Goal: Find specific page/section: Find specific page/section

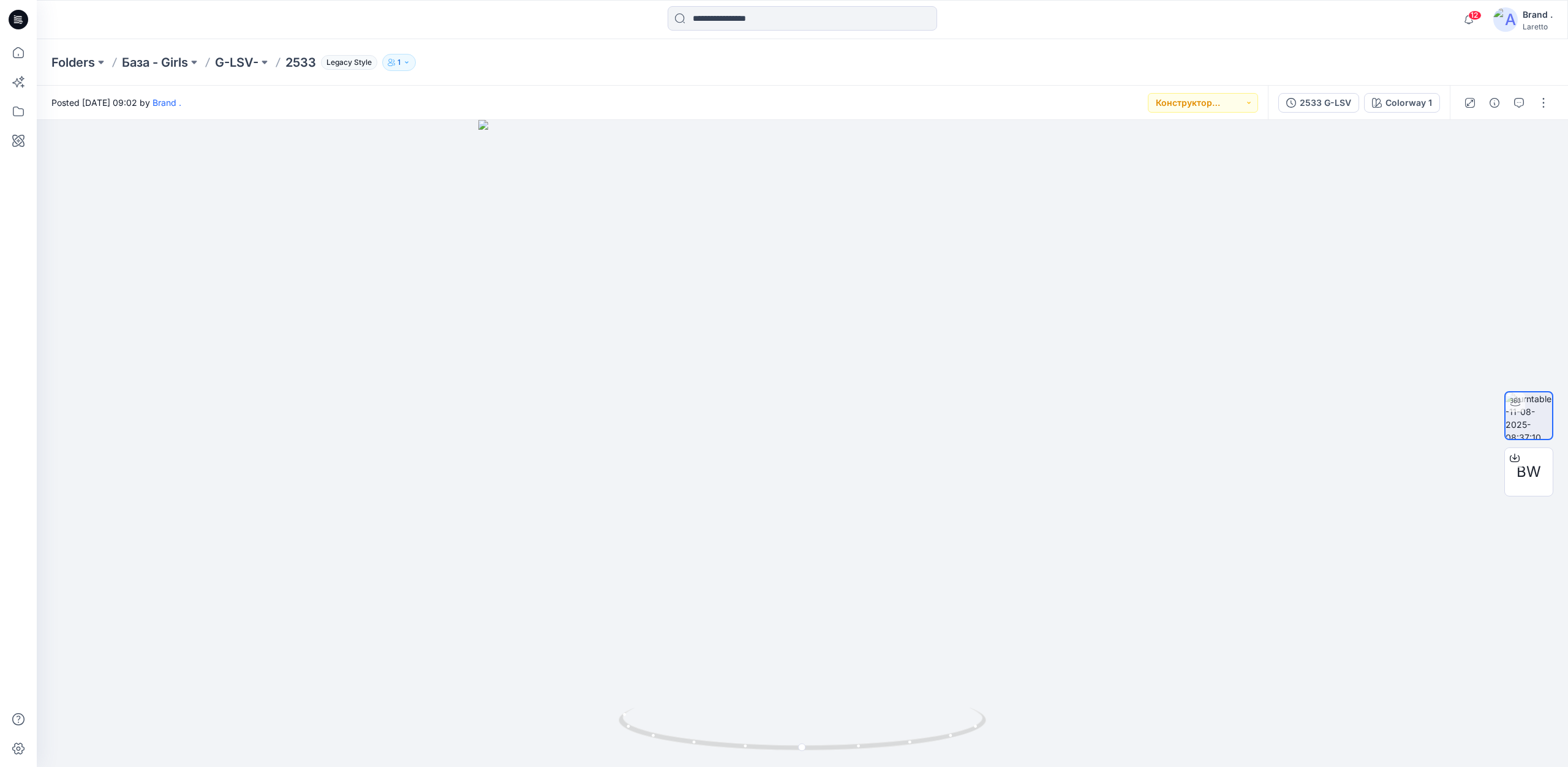
click at [22, 19] on icon at bounding box center [18, 19] width 19 height 19
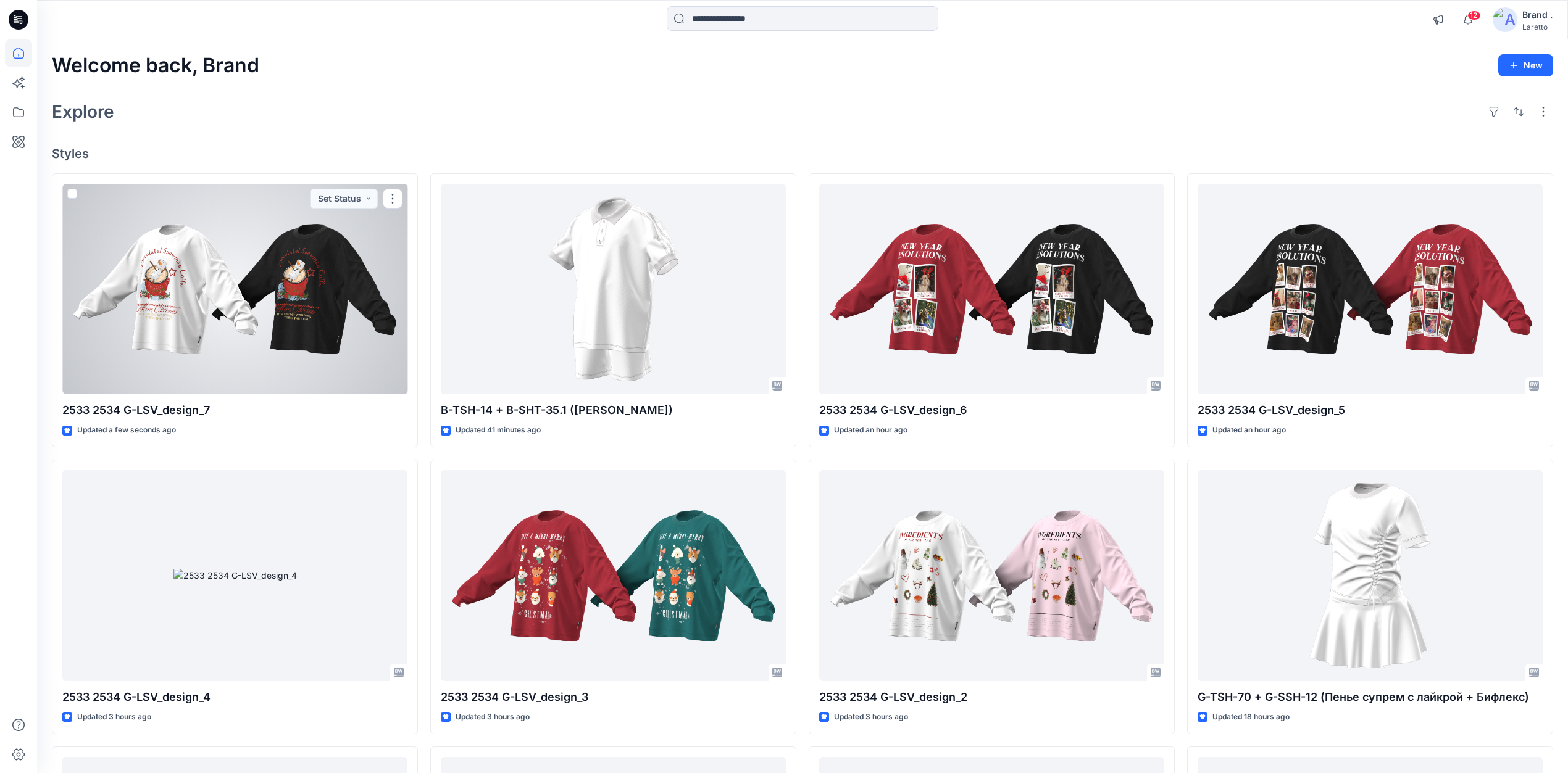
click at [270, 351] on div at bounding box center [235, 289] width 345 height 211
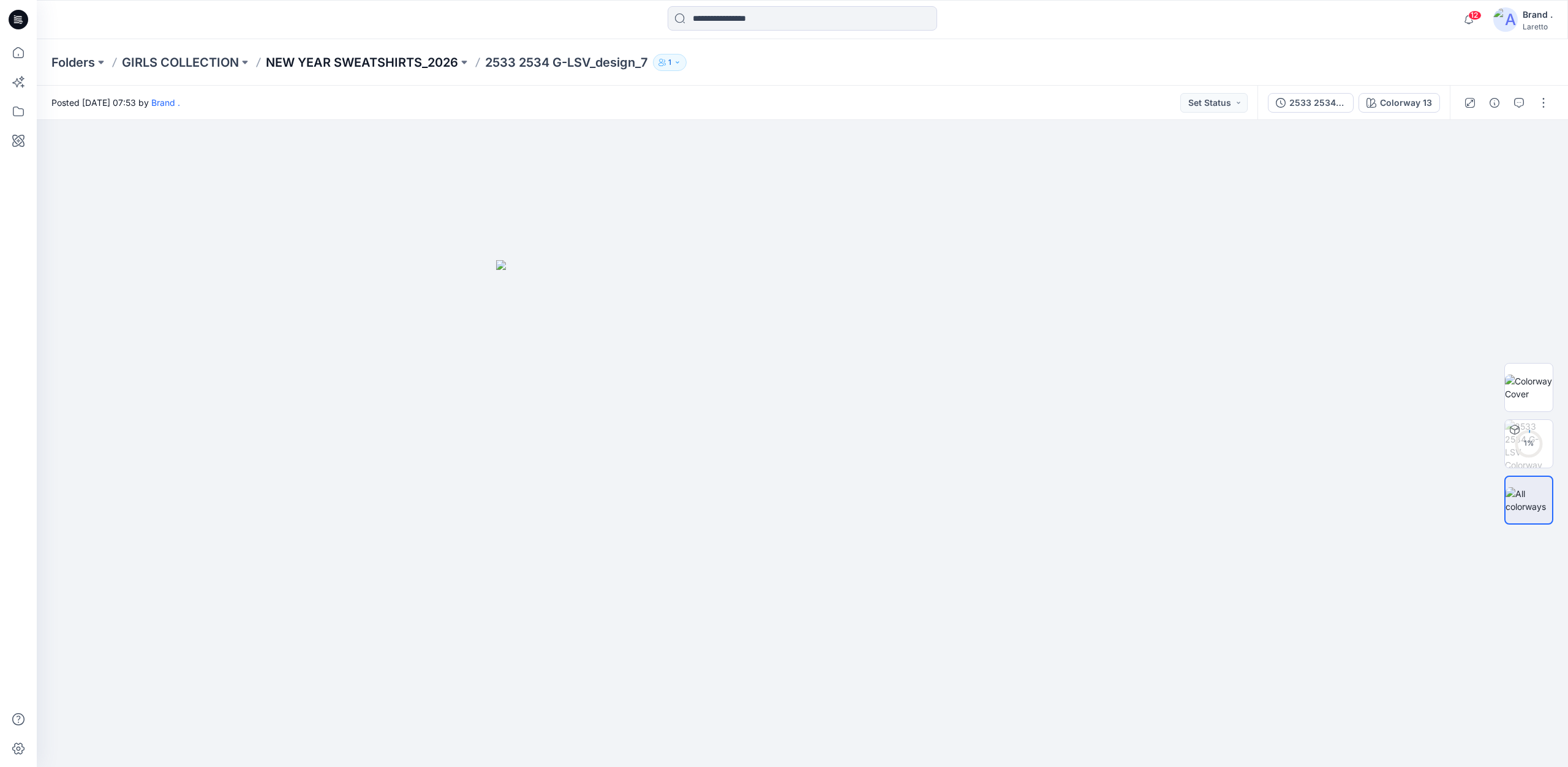
click at [408, 56] on p "NEW YEAR SWEATSHIRTS_2026" at bounding box center [361, 62] width 192 height 17
